Goal: Information Seeking & Learning: Find contact information

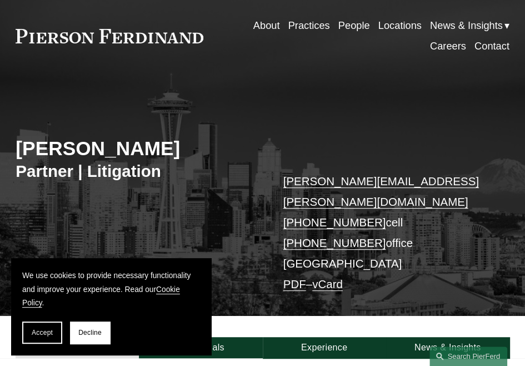
scroll to position [56, 0]
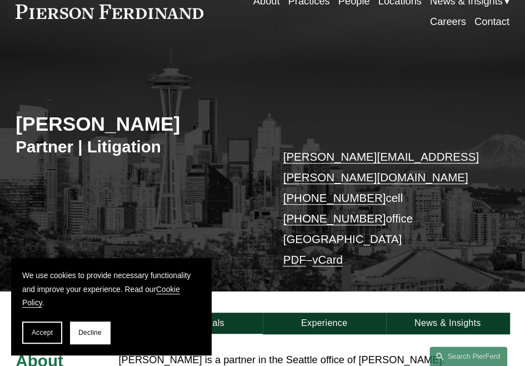
drag, startPoint x: 159, startPoint y: 131, endPoint x: 305, endPoint y: 92, distance: 151.3
click at [22, 130] on h2 "[PERSON_NAME]" at bounding box center [139, 124] width 247 height 24
copy h2 "[PERSON_NAME]"
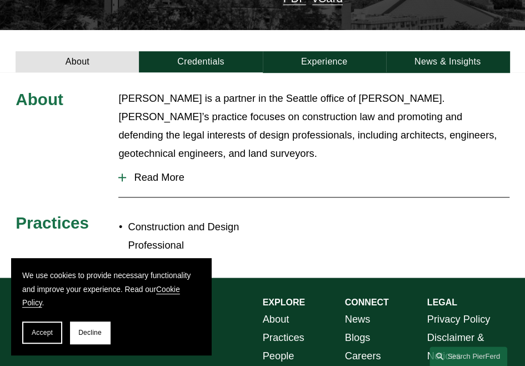
scroll to position [334, 0]
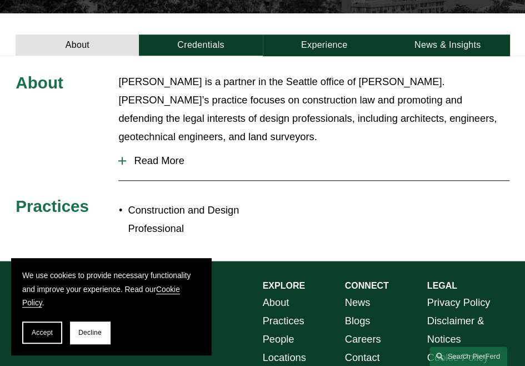
click at [26, 138] on div "About [PERSON_NAME] is a partner in the Seattle office of [PERSON_NAME]. [PERSO…" at bounding box center [262, 158] width 525 height 170
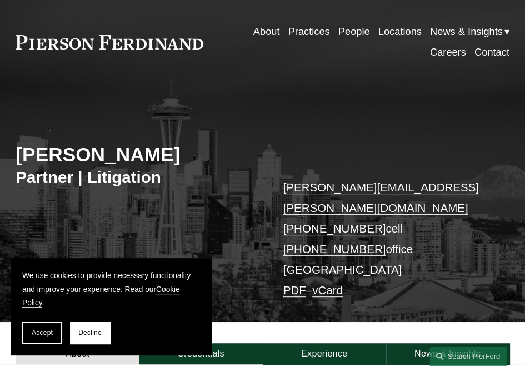
scroll to position [0, 0]
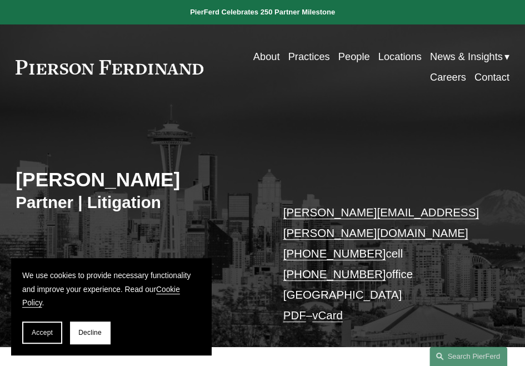
drag, startPoint x: 409, startPoint y: 260, endPoint x: 280, endPoint y: 217, distance: 135.6
click at [280, 217] on div "[PERSON_NAME] Partner | Litigation [PERSON_NAME][EMAIL_ADDRESS][PERSON_NAME][DO…" at bounding box center [262, 236] width 525 height 221
copy p "[PERSON_NAME][EMAIL_ADDRESS][PERSON_NAME][DOMAIN_NAME] [PHONE_NUMBER] cell [PHO…"
click at [21, 143] on div "[PERSON_NAME] Partner | Litigation [PERSON_NAME][EMAIL_ADDRESS][PERSON_NAME][DO…" at bounding box center [262, 236] width 525 height 221
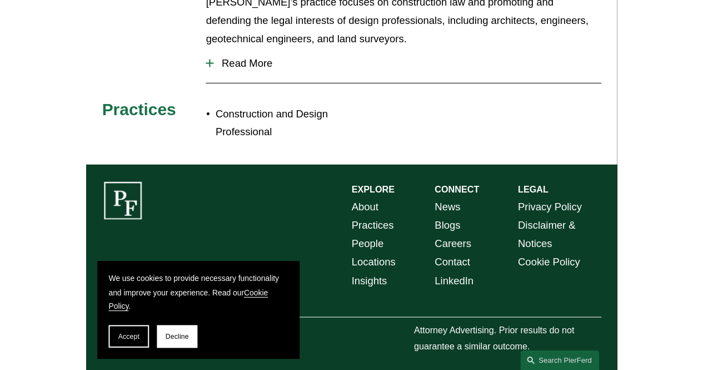
scroll to position [404, 0]
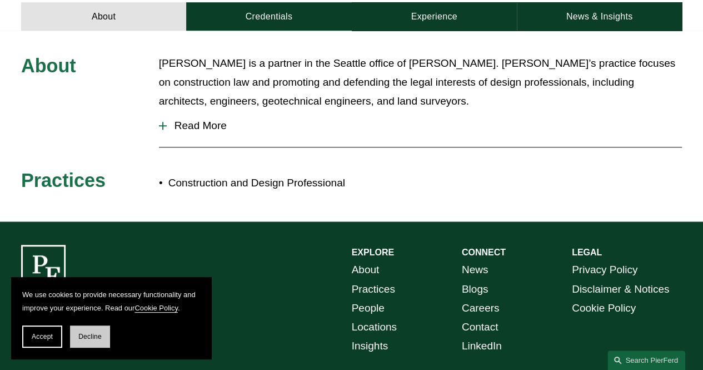
click at [85, 336] on span "Decline" at bounding box center [89, 337] width 23 height 8
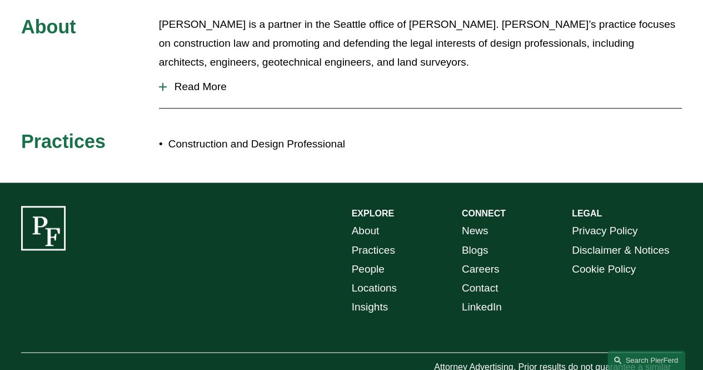
scroll to position [470, 0]
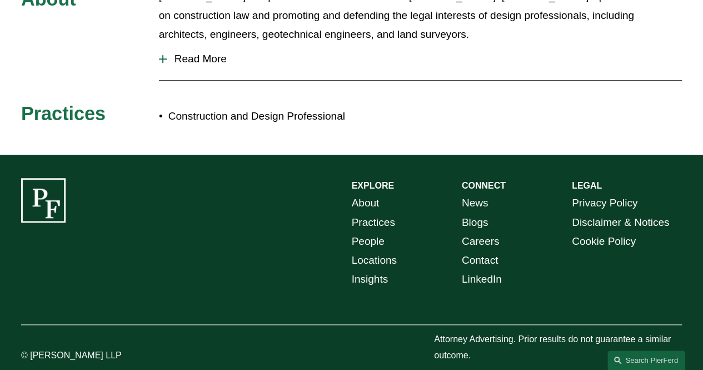
drag, startPoint x: 110, startPoint y: 342, endPoint x: 163, endPoint y: 289, distance: 75.5
click at [31, 348] on p "© [PERSON_NAME] LLP" at bounding box center [90, 356] width 138 height 16
copy p "[PERSON_NAME] LLP"
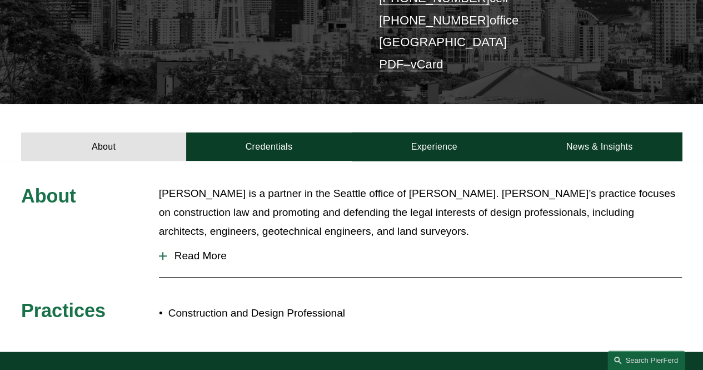
scroll to position [192, 0]
